Goal: Check status

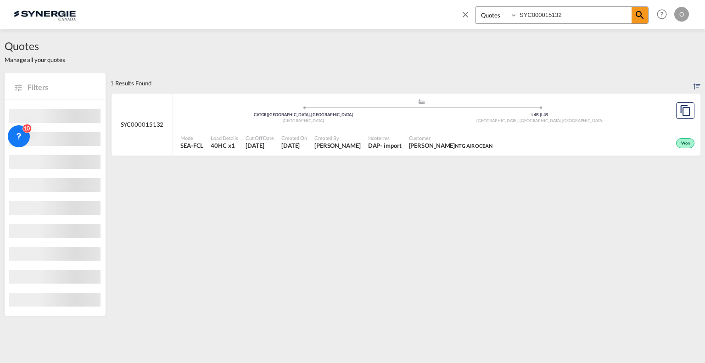
select select "Quotes"
drag, startPoint x: 613, startPoint y: 17, endPoint x: 282, endPoint y: 4, distance: 331.2
click at [256, 1] on div "Bookings Quotes Enquiries SYC000015132 Help Resources Product Release O My Prof…" at bounding box center [352, 14] width 677 height 28
paste input "4919"
type input "SYC000014919"
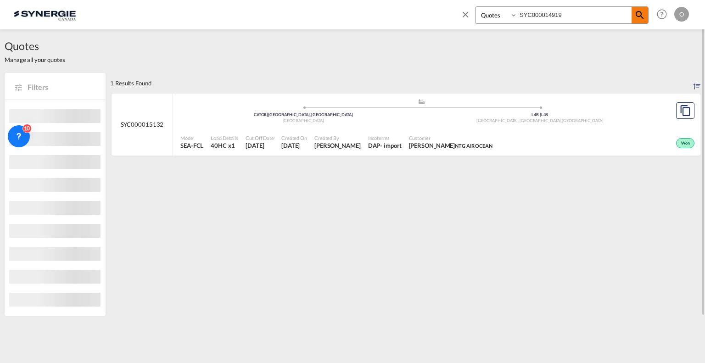
click at [638, 18] on md-icon "icon-magnify" at bounding box center [639, 15] width 11 height 11
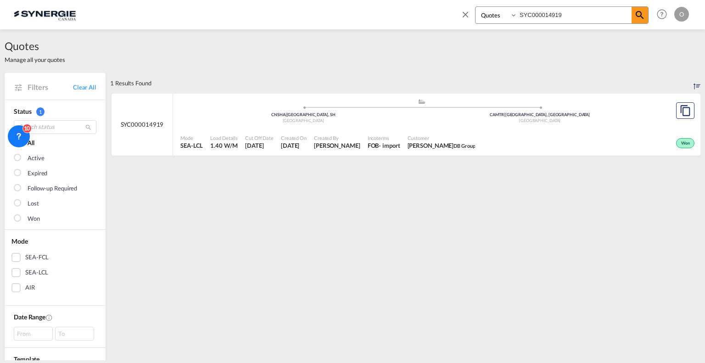
click at [585, 144] on div "Won" at bounding box center [588, 142] width 218 height 23
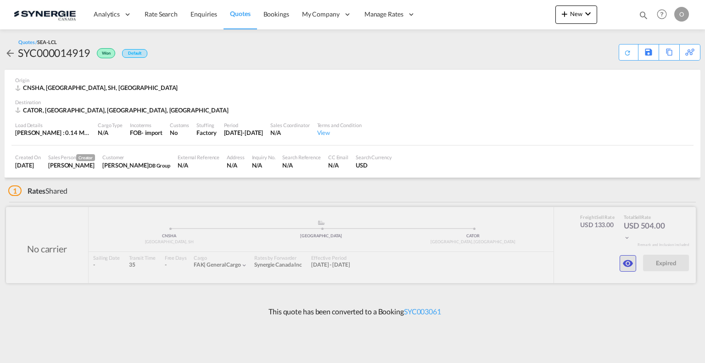
click at [629, 262] on md-icon "icon-eye" at bounding box center [627, 263] width 11 height 11
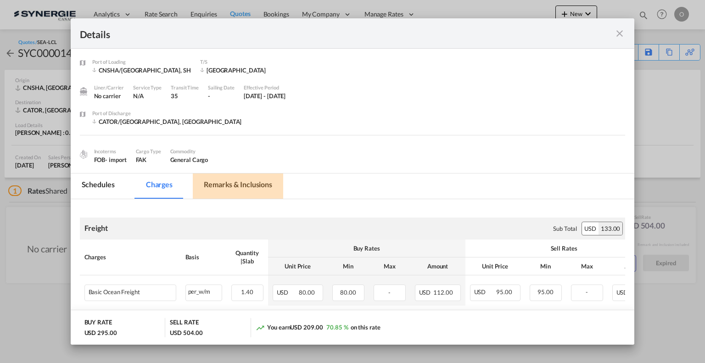
click at [228, 188] on md-tab-item "Remarks & Inclusions" at bounding box center [238, 185] width 90 height 25
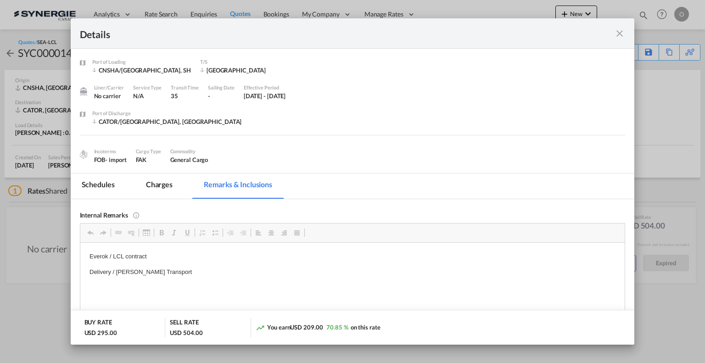
click at [621, 33] on md-icon "icon-close fg-AAA8AD m-0 cursor" at bounding box center [619, 33] width 11 height 11
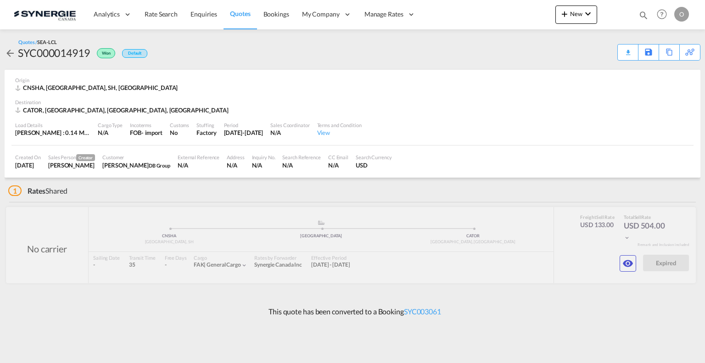
click at [525, 110] on div "CATOR, [GEOGRAPHIC_DATA], [GEOGRAPHIC_DATA], [GEOGRAPHIC_DATA]" at bounding box center [352, 110] width 675 height 8
